Goal: Task Accomplishment & Management: Use online tool/utility

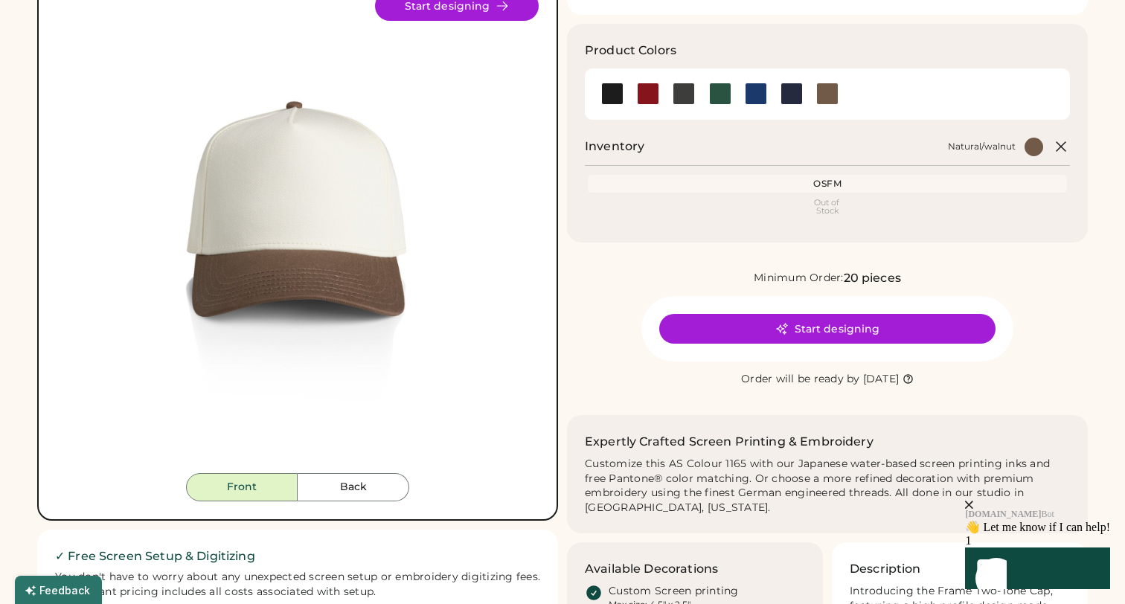
scroll to position [134, 0]
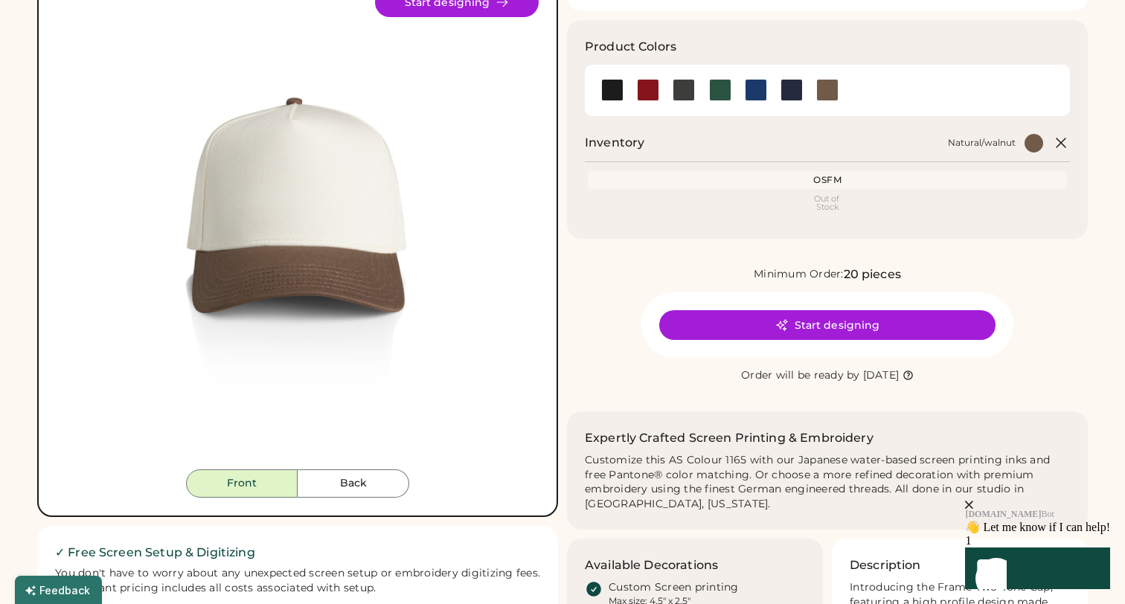
click at [832, 205] on div "Out of Stock" at bounding box center [827, 203] width 473 height 16
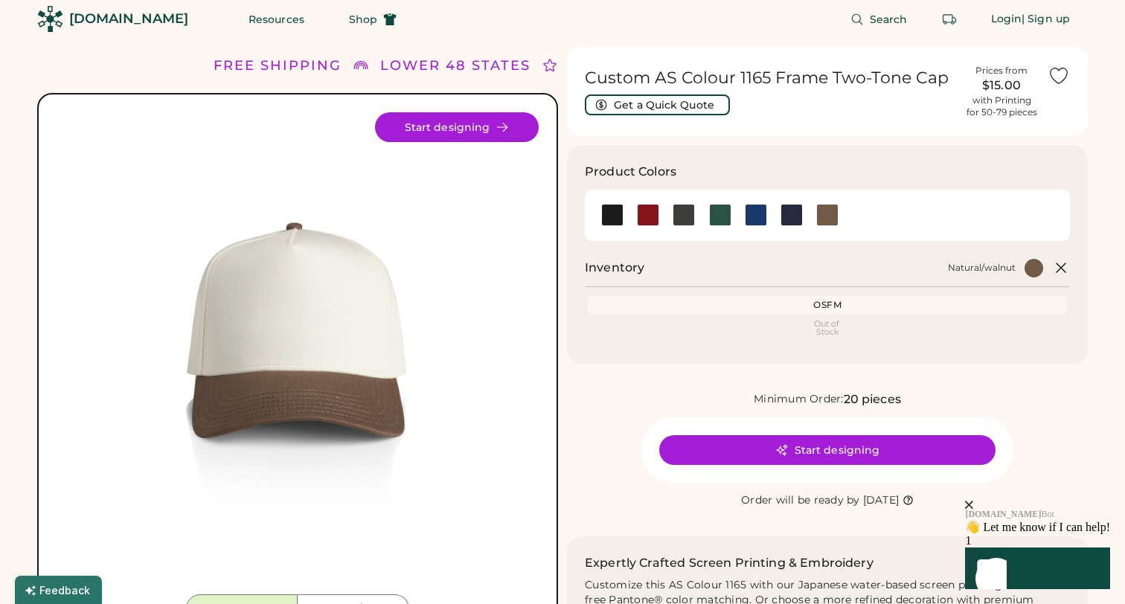
scroll to position [0, 0]
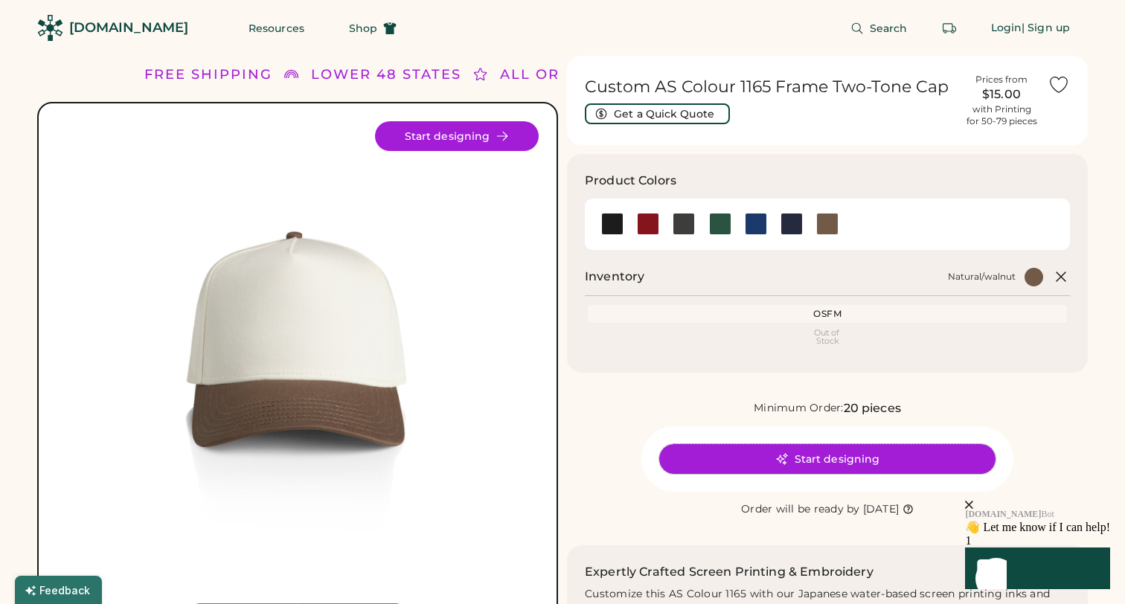
click at [837, 464] on button "Start designing" at bounding box center [827, 459] width 336 height 30
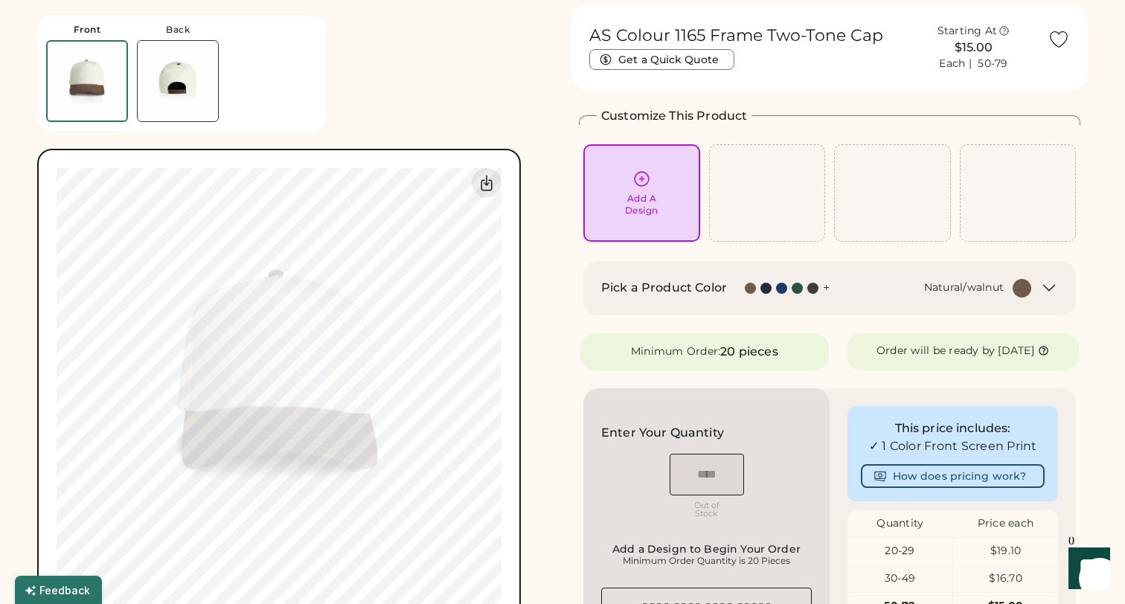
scroll to position [51, 0]
click at [766, 289] on div at bounding box center [766, 287] width 11 height 11
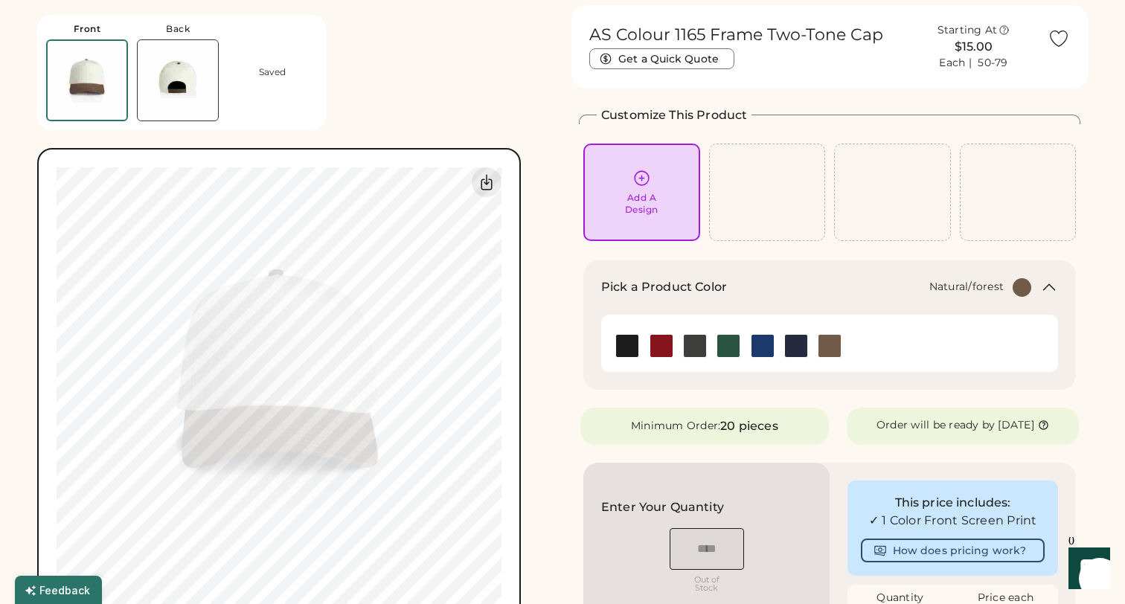
click at [730, 348] on img at bounding box center [728, 346] width 22 height 22
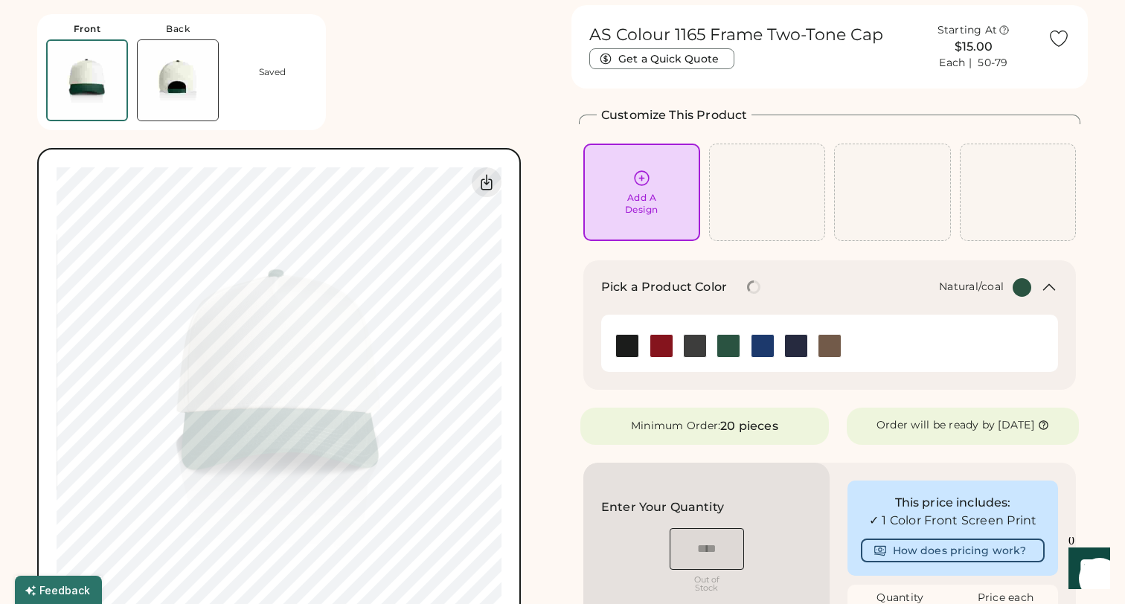
click at [697, 348] on img at bounding box center [695, 346] width 22 height 22
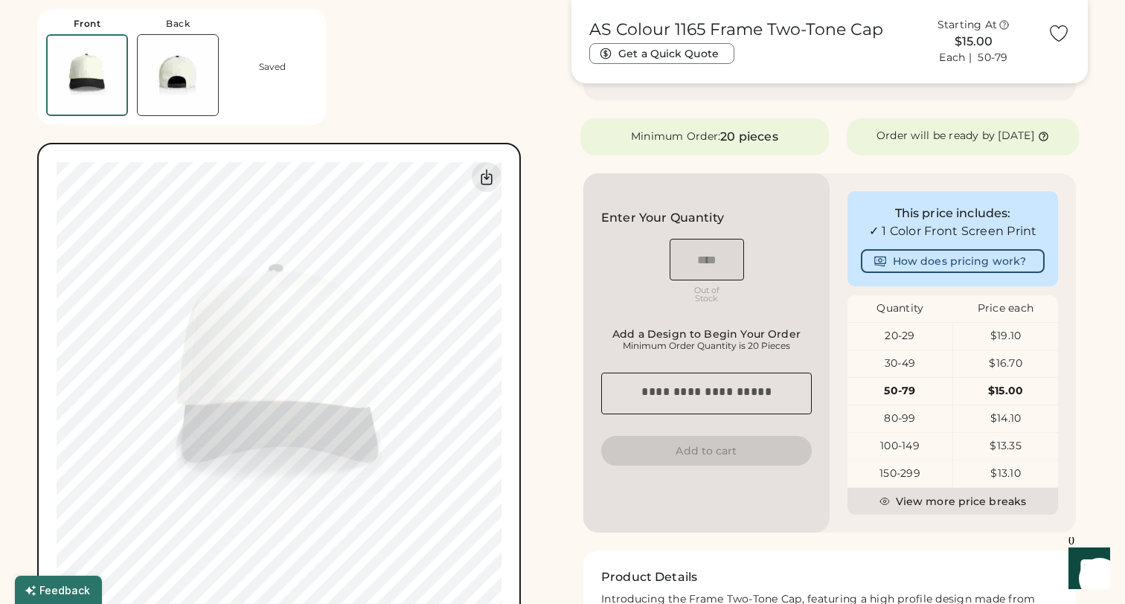
scroll to position [342, 0]
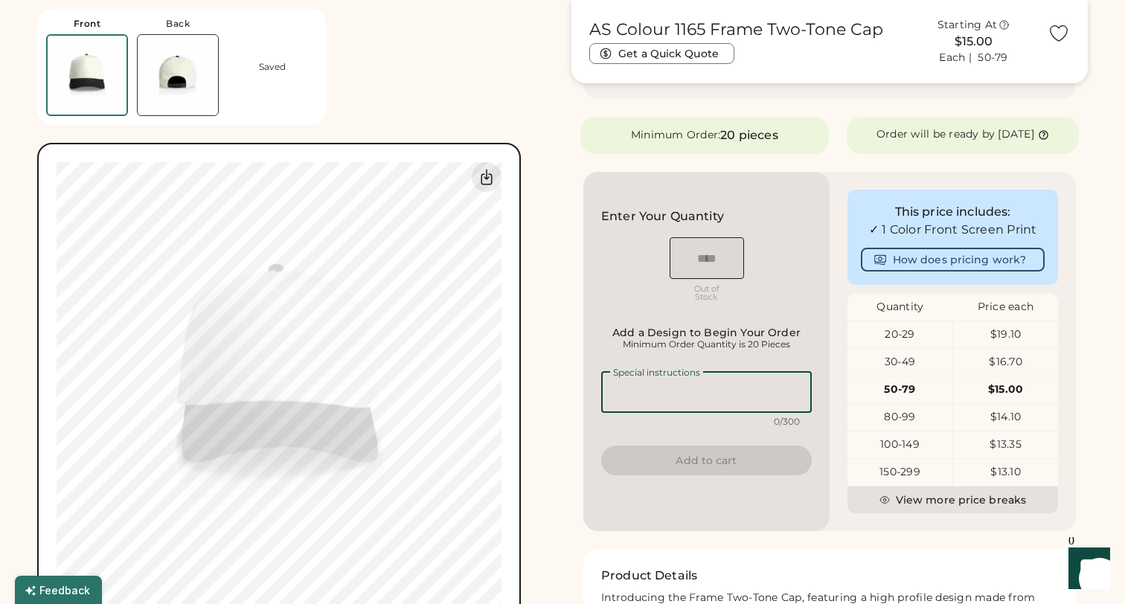
click at [705, 401] on textarea at bounding box center [706, 392] width 211 height 42
click at [836, 343] on div "This price includes: ✓ 1 Color Front Screen Print How does pricing work? Quanti…" at bounding box center [953, 351] width 246 height 359
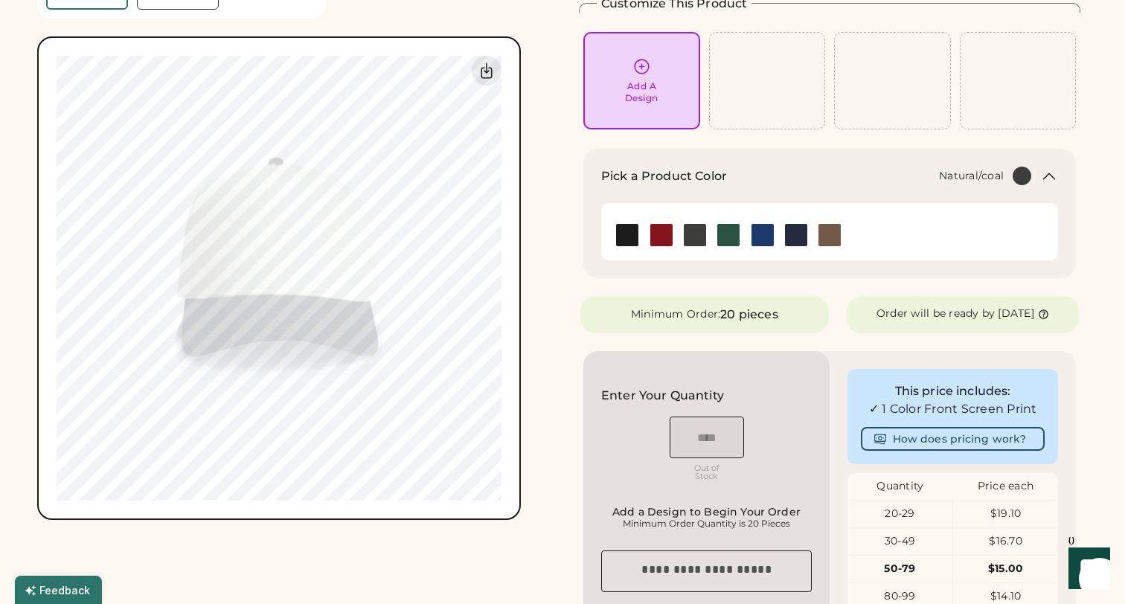
scroll to position [0, 0]
